Goal: Task Accomplishment & Management: Use online tool/utility

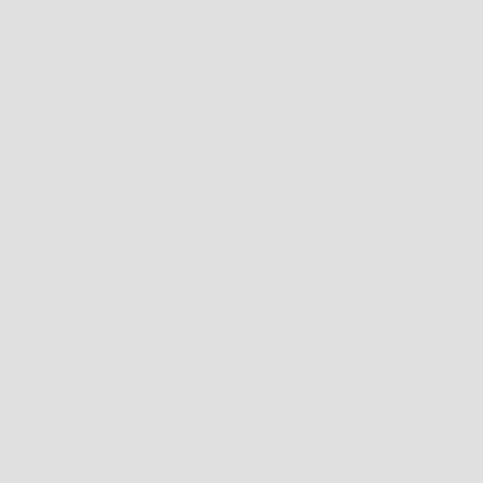
scroll to position [494, 494]
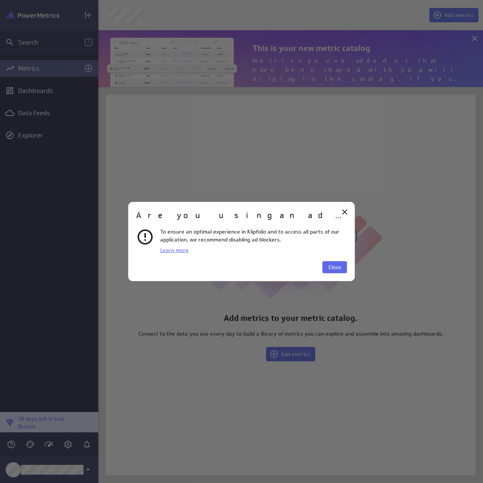
scroll to position [68, 396]
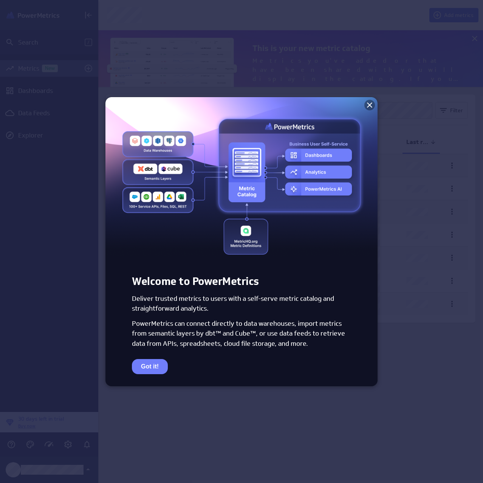
click at [367, 108] on icon at bounding box center [369, 104] width 9 height 9
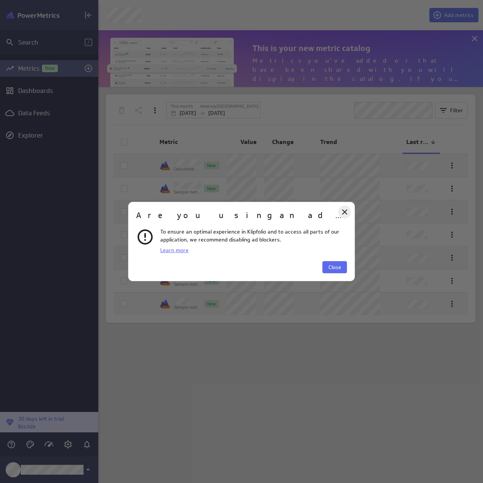
click at [346, 209] on icon "Close" at bounding box center [344, 211] width 9 height 9
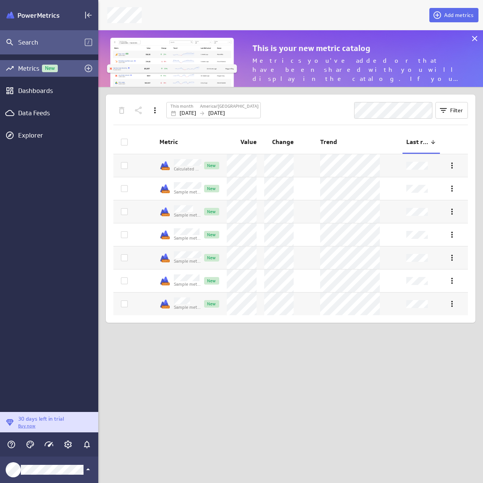
click at [43, 47] on div "Search /" at bounding box center [49, 42] width 98 height 24
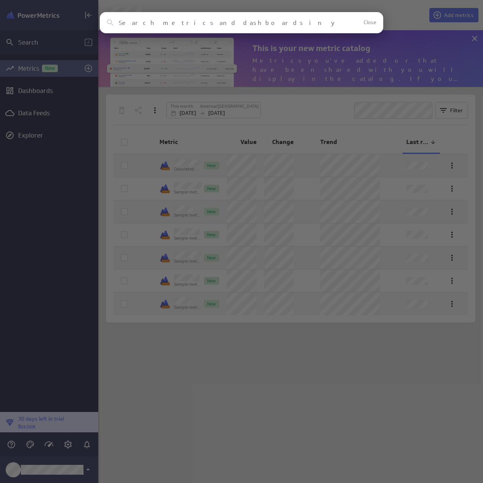
click at [154, 19] on input at bounding box center [228, 22] width 219 height 7
paste input "Supermetrics"
type input "Supermetrics"
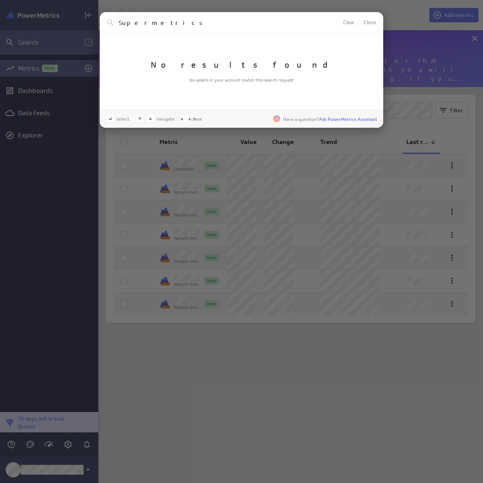
drag, startPoint x: 189, startPoint y: 23, endPoint x: 72, endPoint y: 33, distance: 117.1
click at [72, 33] on div "Supermetrics Clear Close No results found No assets in your account match this …" at bounding box center [241, 241] width 483 height 483
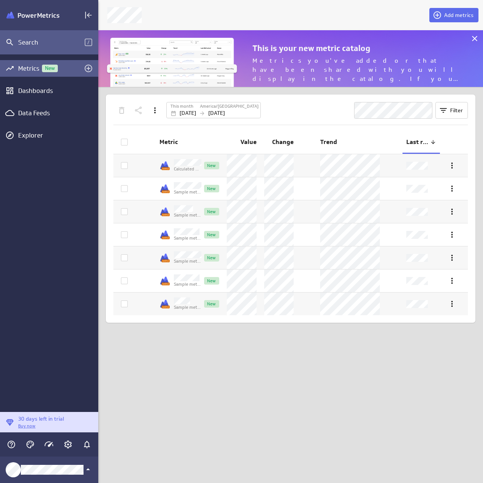
click at [72, 33] on div "Search /" at bounding box center [49, 42] width 98 height 24
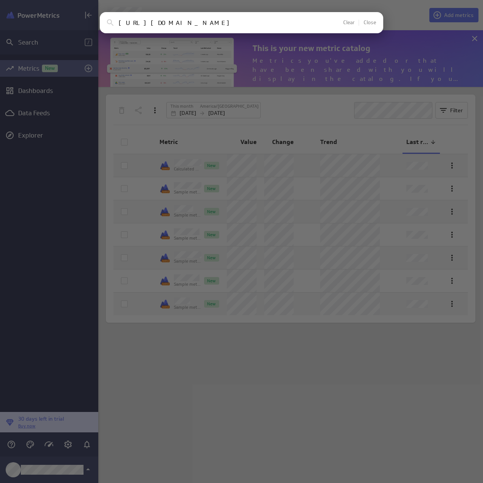
type input "[URL][DOMAIN_NAME]"
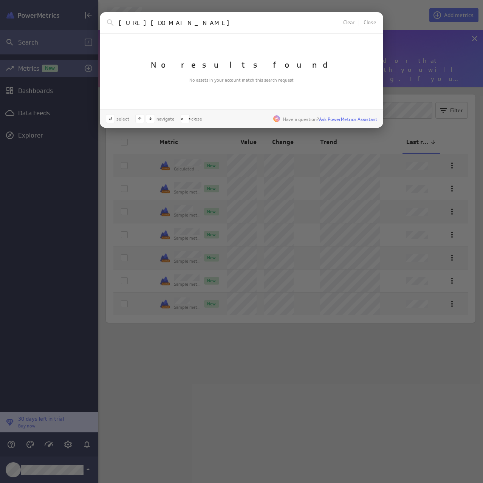
drag, startPoint x: 216, startPoint y: 26, endPoint x: 77, endPoint y: 30, distance: 139.0
click at [77, 30] on div "[URL][DOMAIN_NAME] Clear Close No results found No assets in your account match…" at bounding box center [241, 241] width 483 height 483
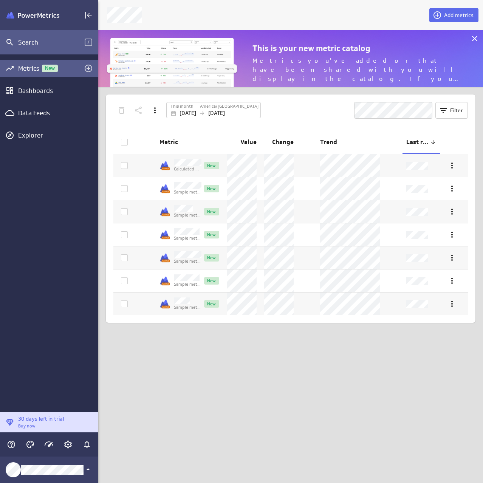
click at [32, 49] on div "Search /" at bounding box center [49, 42] width 98 height 24
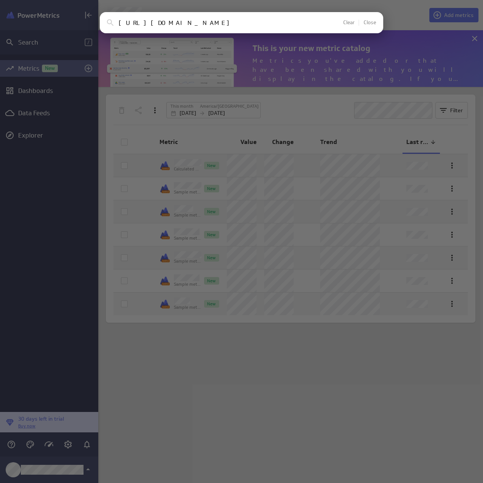
type input "[URL][DOMAIN_NAME]"
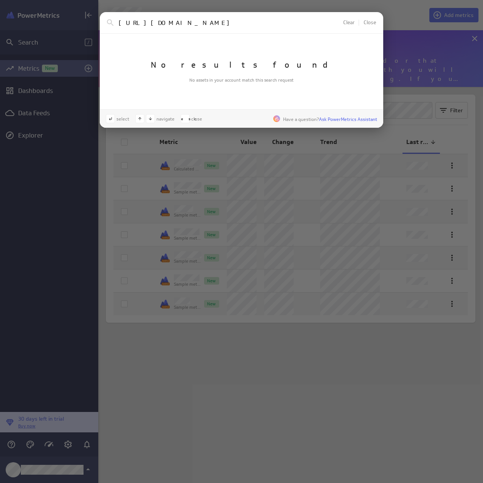
click at [230, 385] on div "[URL][DOMAIN_NAME] Clear Close No results found No assets in your account match…" at bounding box center [241, 241] width 483 height 483
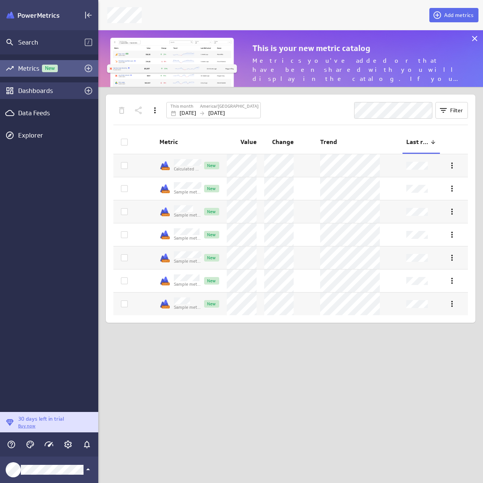
click at [58, 89] on div "Dashboards" at bounding box center [49, 90] width 62 height 8
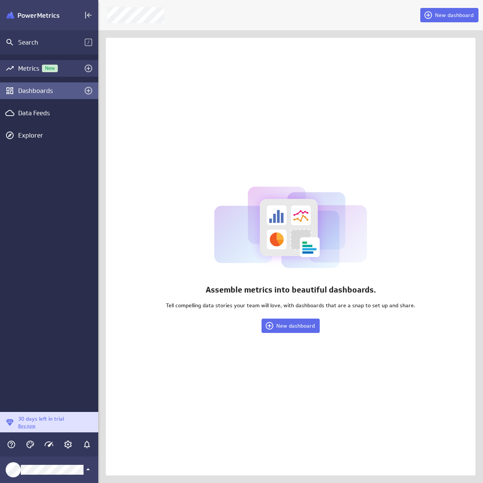
click at [36, 68] on div "Metrics New" at bounding box center [49, 68] width 62 height 8
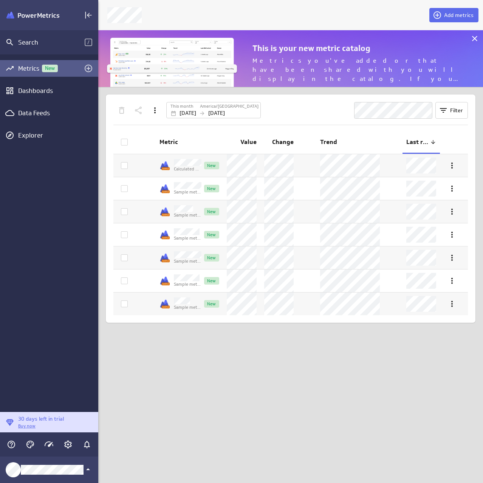
scroll to position [68, 396]
click at [38, 12] on img "Klipfolio PowerMetrics Banner" at bounding box center [32, 15] width 53 height 7
click at [89, 14] on icon "Collapse" at bounding box center [88, 15] width 9 height 9
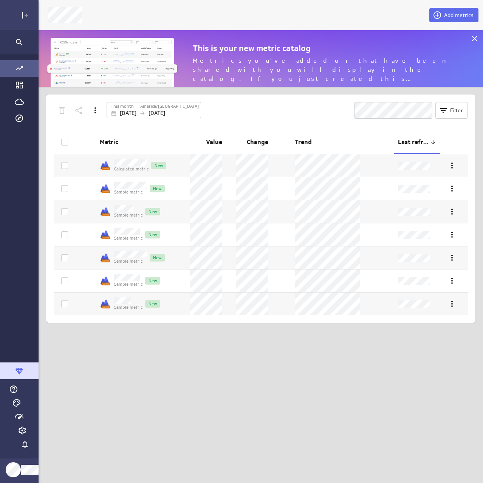
scroll to position [494, 468]
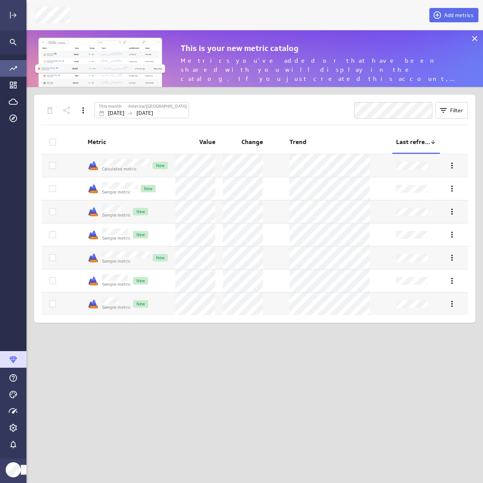
click at [441, 22] on div "Add metrics" at bounding box center [453, 15] width 51 height 20
click at [435, 14] on icon at bounding box center [436, 15] width 9 height 9
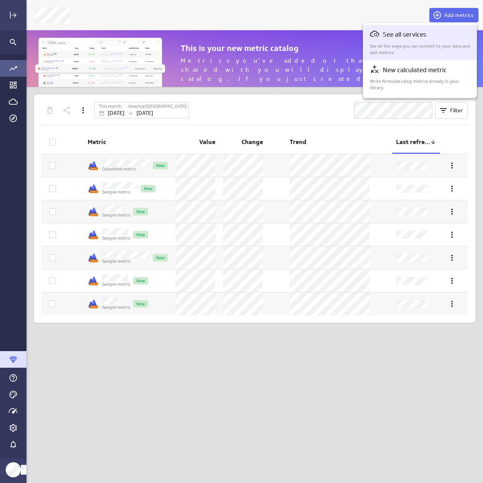
click at [415, 40] on div "See all services See all the ways you can connect to your data and add metrics." at bounding box center [420, 42] width 100 height 26
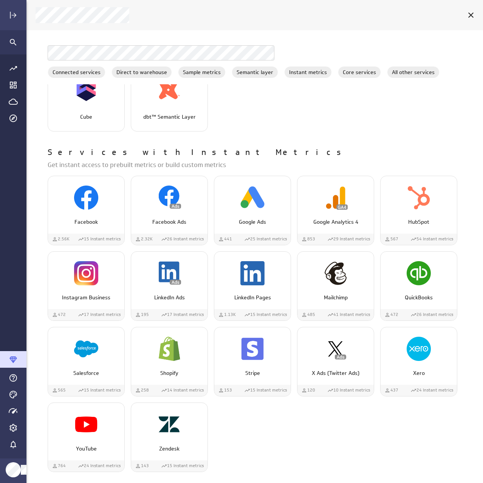
scroll to position [362, 0]
click at [99, 226] on div "Facebook" at bounding box center [86, 204] width 76 height 57
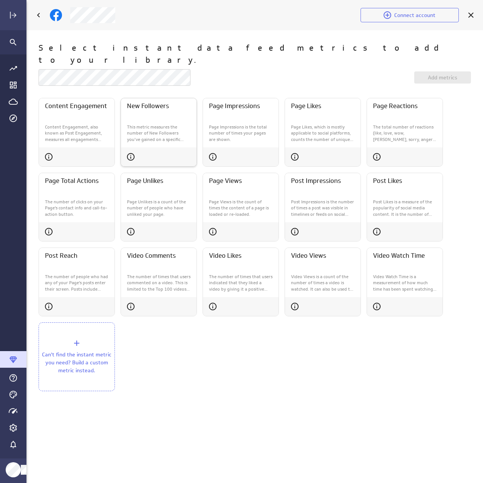
click at [143, 125] on p "This metric measures the number of New Followers you've gained on a specific so…" at bounding box center [158, 133] width 63 height 19
click at [438, 72] on div "Add metrics (1)" at bounding box center [442, 77] width 57 height 17
click at [439, 74] on span "Add metrics (1)" at bounding box center [442, 77] width 38 height 7
